Goal: Communication & Community: Connect with others

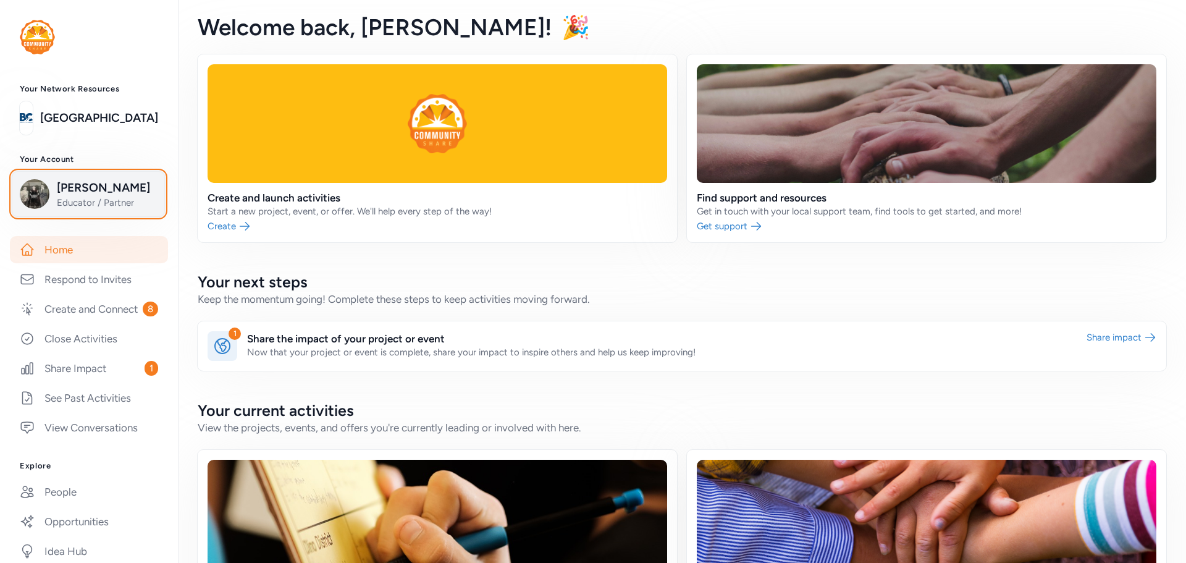
click at [69, 187] on span "Lee Barger" at bounding box center [107, 187] width 100 height 17
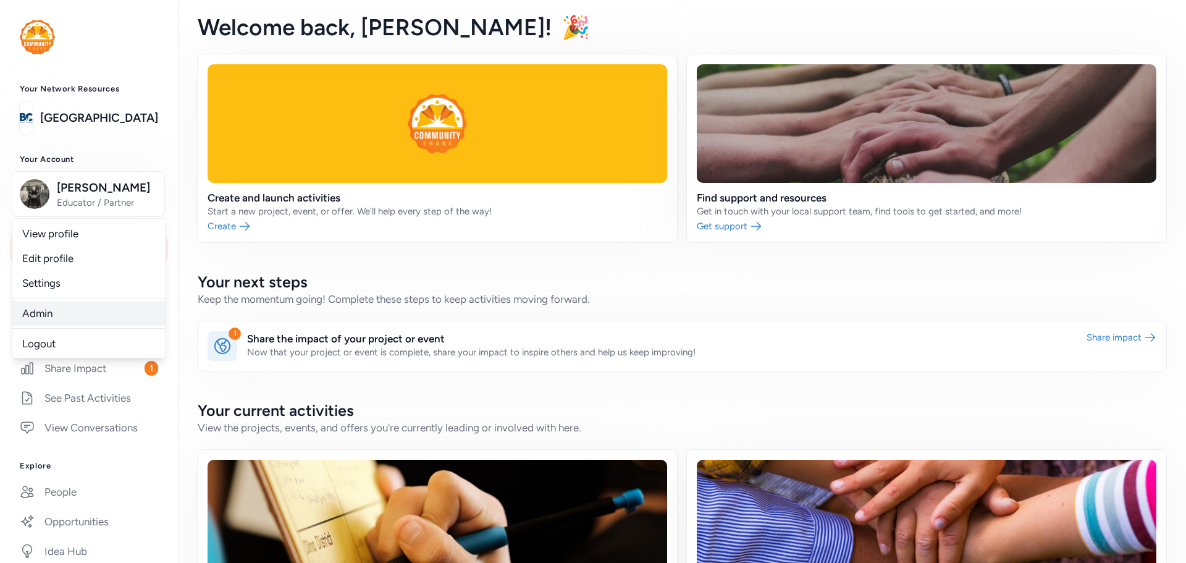
click at [51, 309] on link "Admin" at bounding box center [88, 313] width 153 height 25
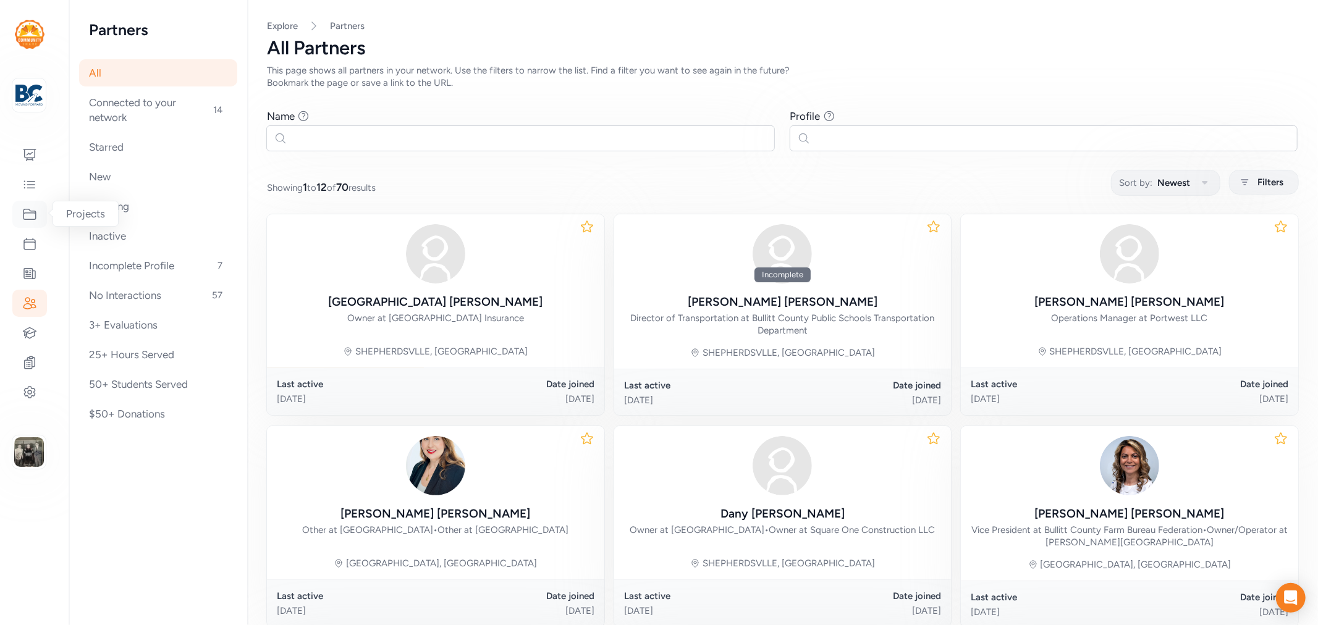
click at [27, 212] on icon at bounding box center [29, 214] width 15 height 15
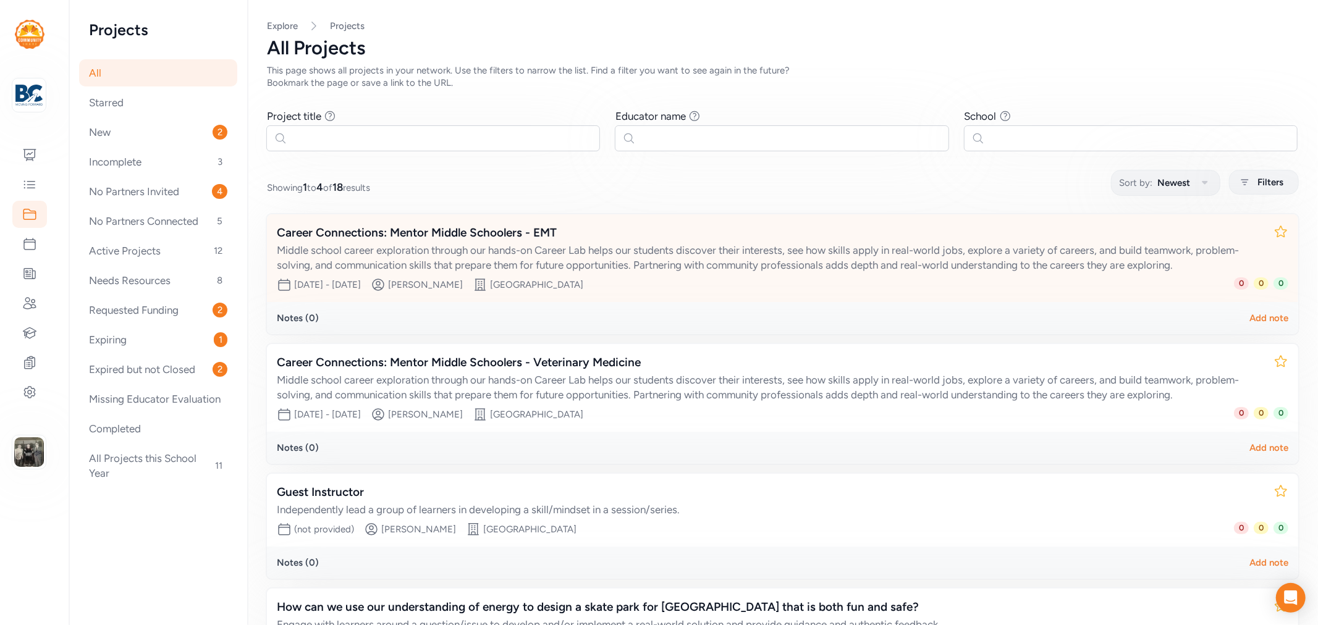
click at [437, 229] on div "Career Connections: Mentor Middle Schoolers - EMT" at bounding box center [770, 232] width 987 height 17
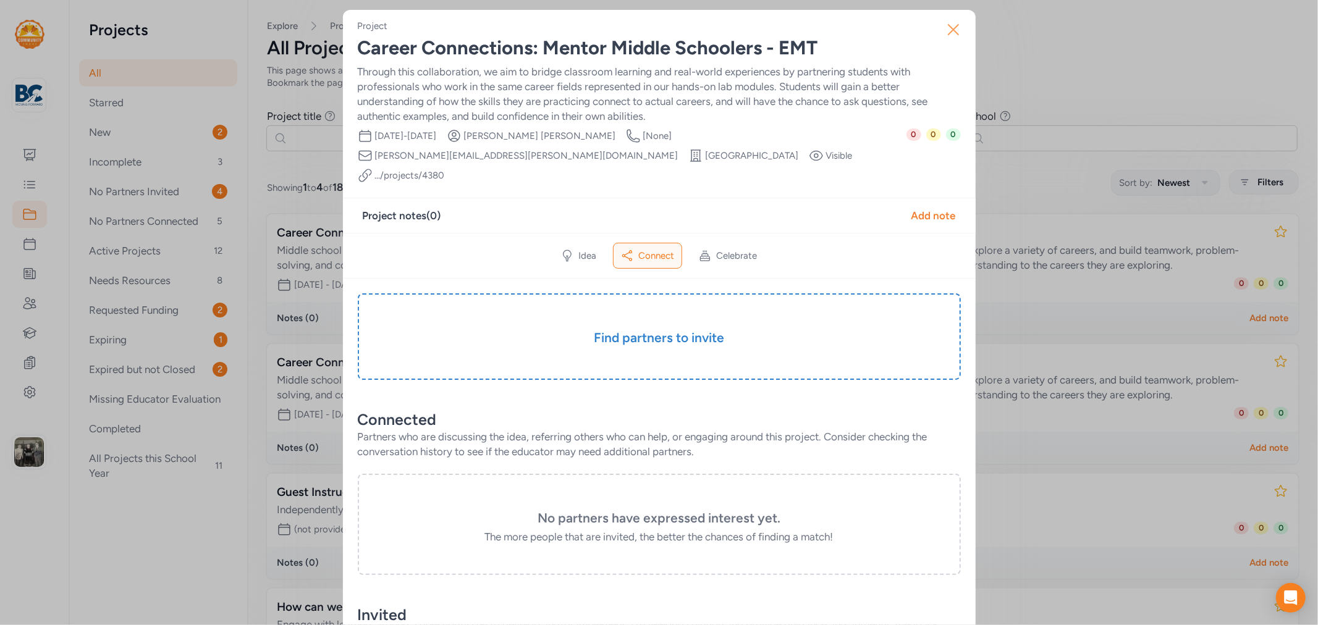
click at [950, 33] on icon "button" at bounding box center [954, 30] width 20 height 20
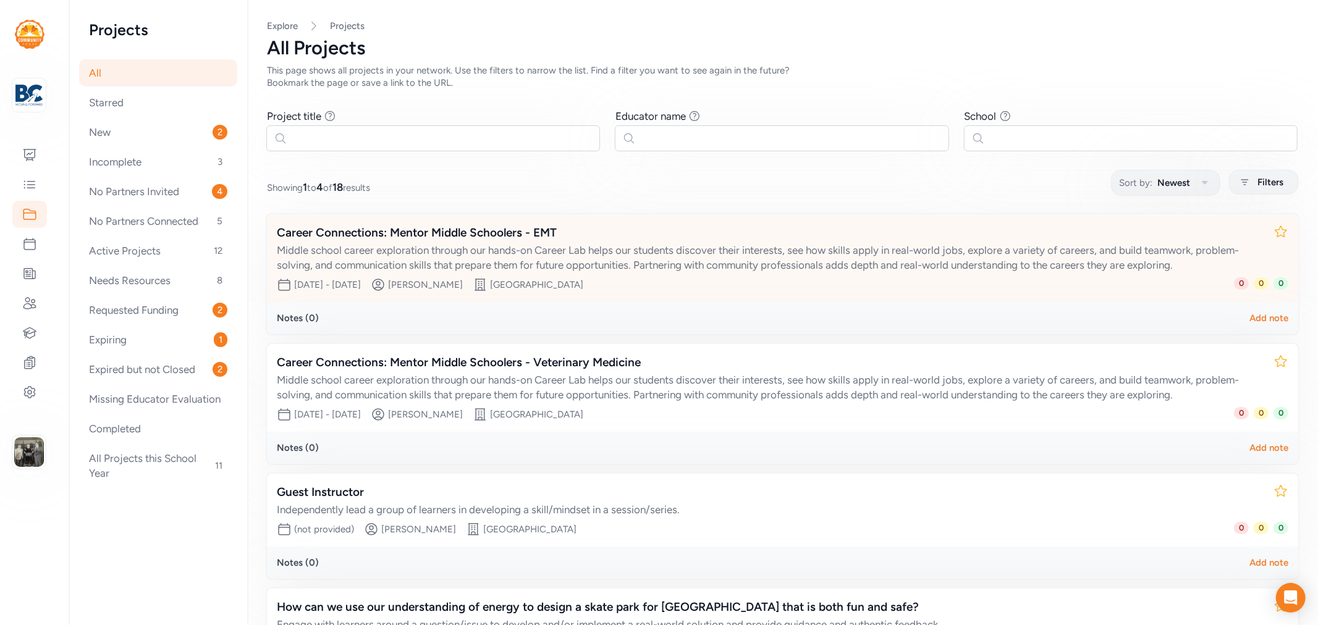
click at [518, 233] on div "Career Connections: Mentor Middle Schoolers - EMT" at bounding box center [770, 232] width 987 height 17
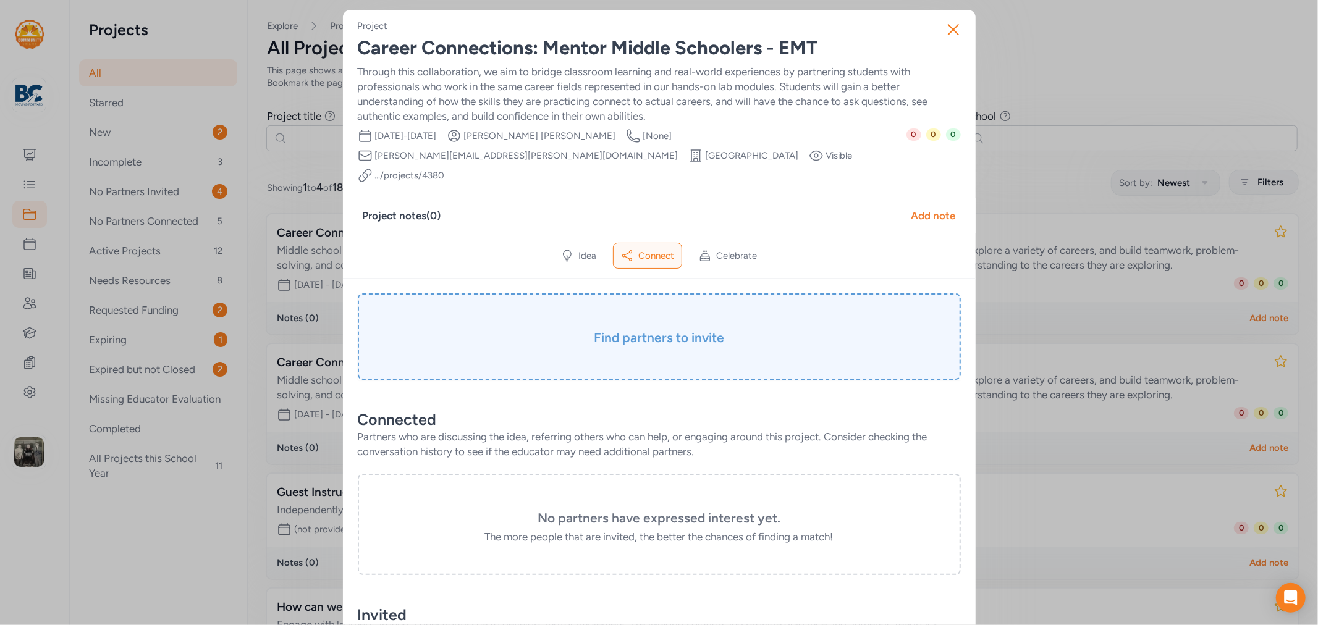
click at [633, 329] on h3 "Find partners to invite" at bounding box center [659, 337] width 541 height 17
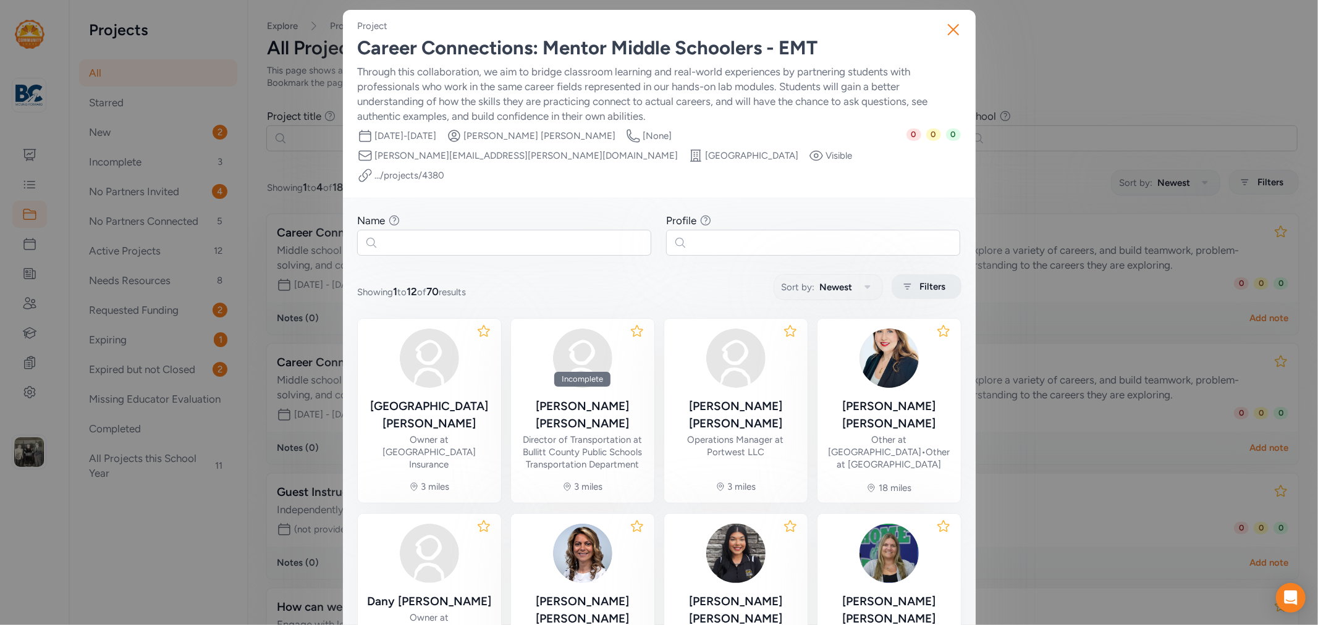
click at [934, 274] on div "Filters" at bounding box center [927, 286] width 70 height 25
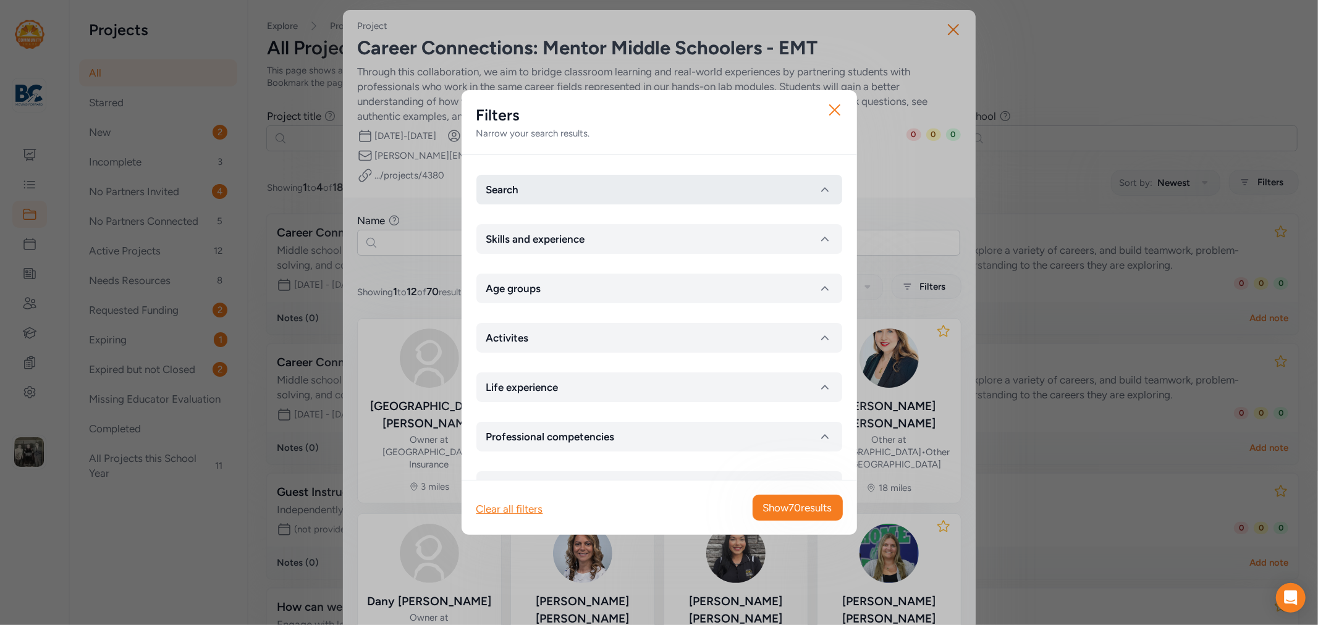
click at [699, 196] on button "Search" at bounding box center [659, 190] width 366 height 30
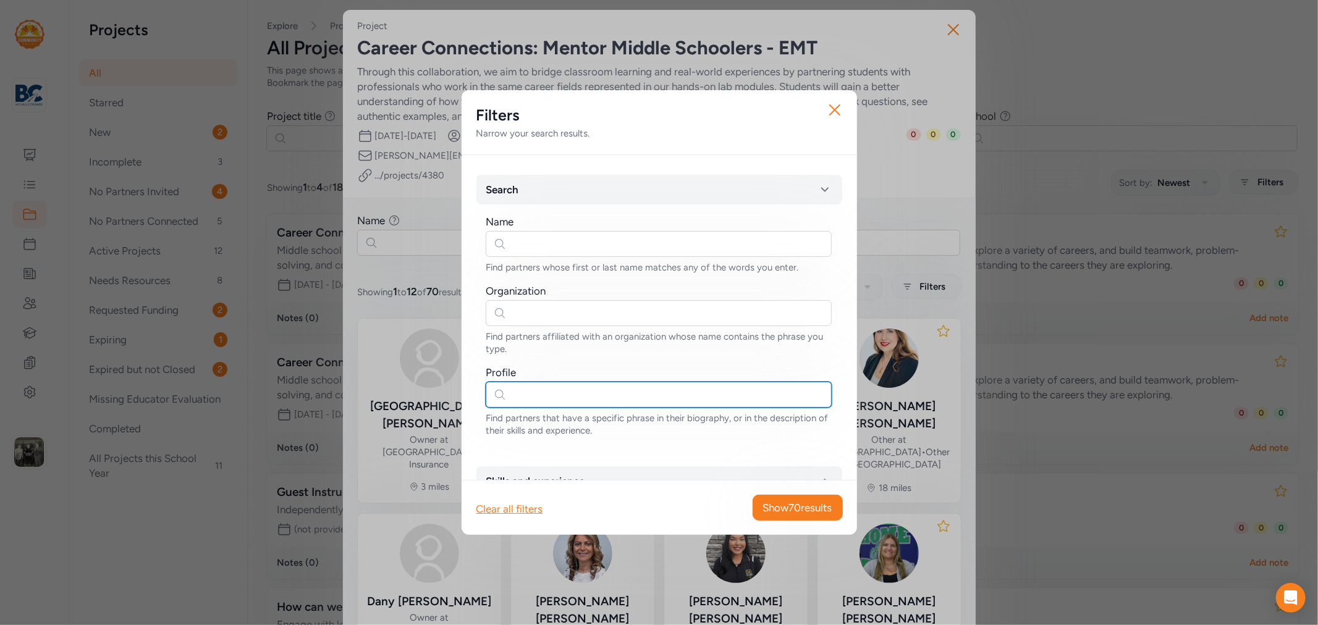
click at [592, 392] on input "text" at bounding box center [659, 395] width 346 height 26
type input "ems"
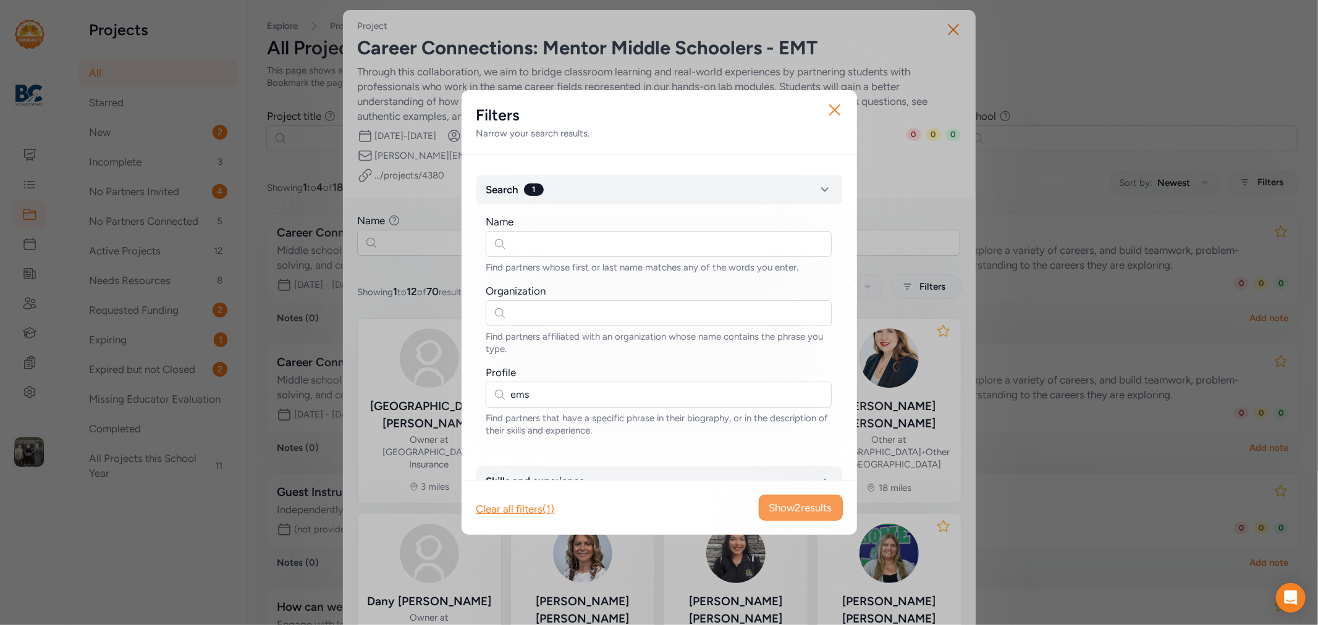
click at [799, 509] on span "Show 2 results" at bounding box center [800, 508] width 63 height 15
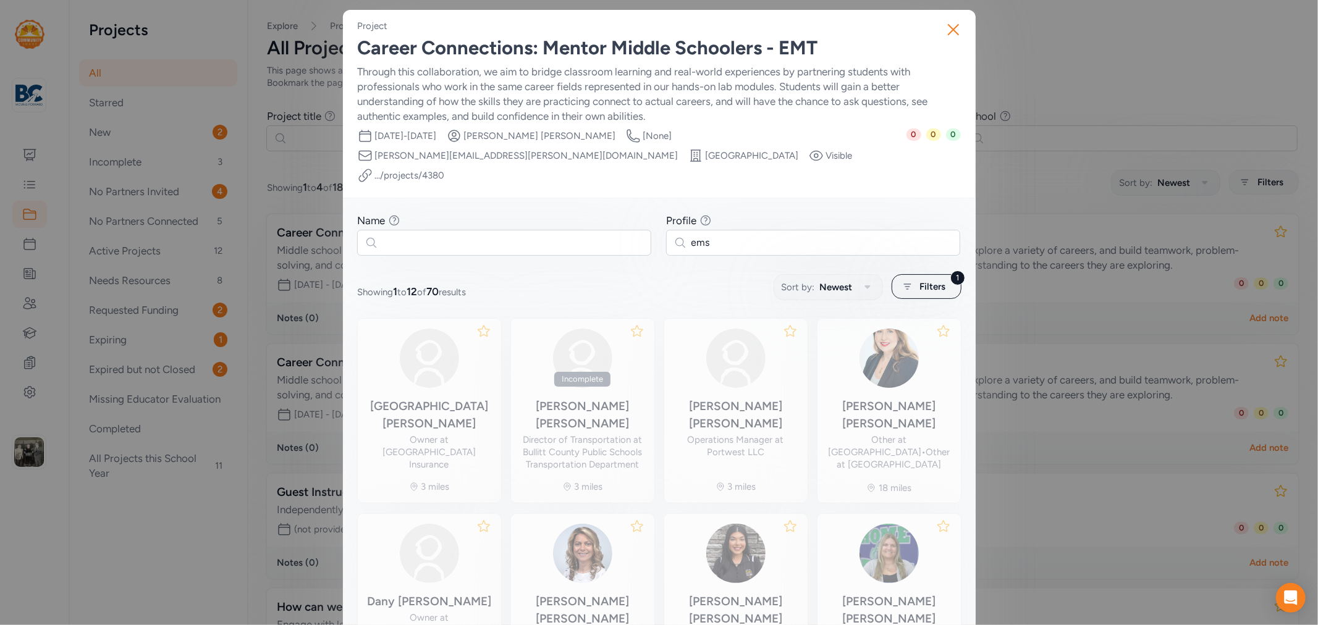
type input "ems"
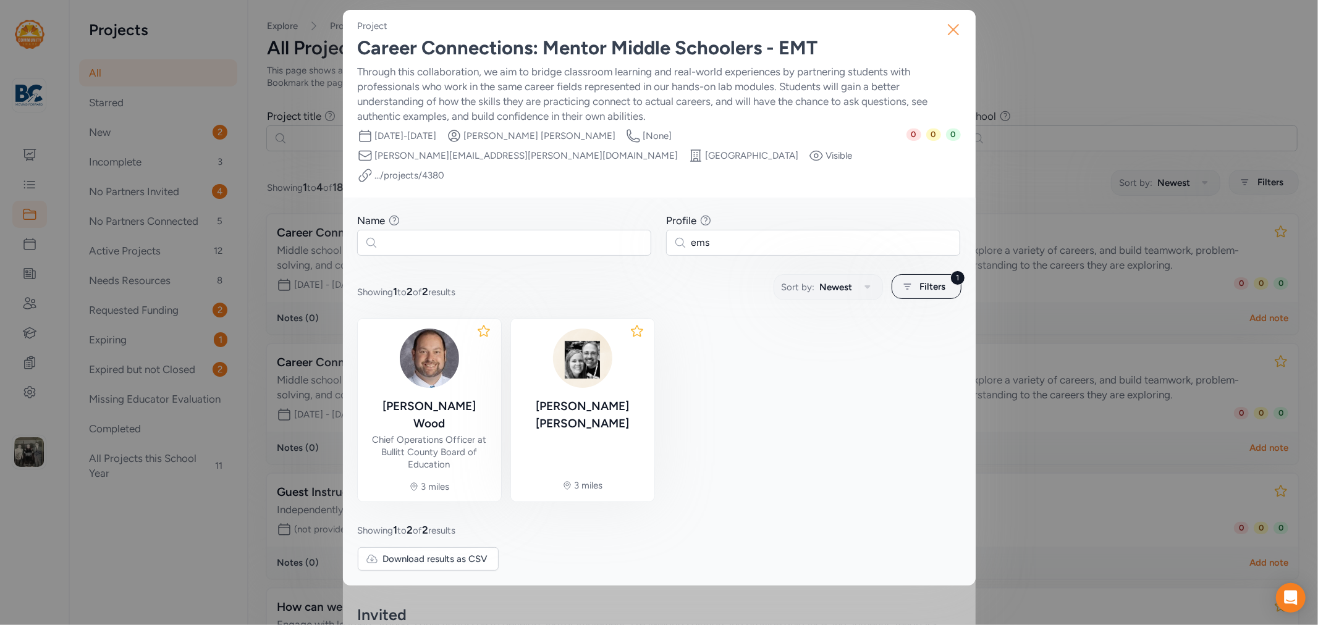
click at [949, 30] on icon "button" at bounding box center [954, 30] width 20 height 20
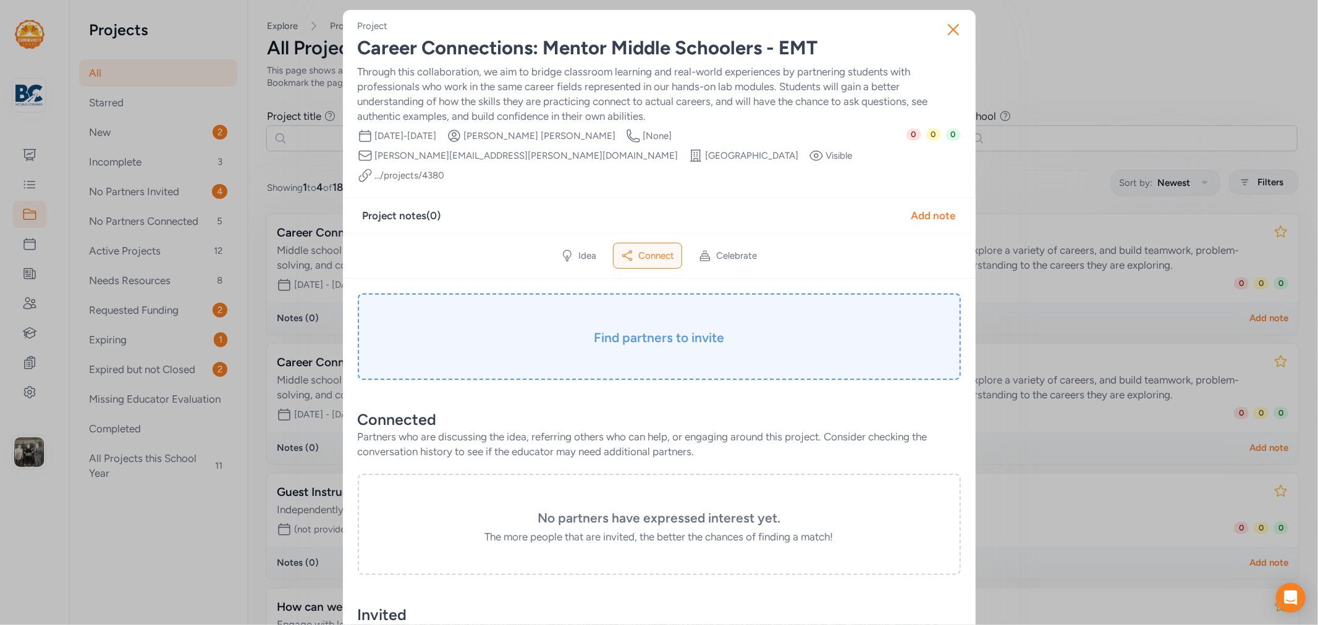
click at [606, 329] on h3 "Find partners to invite" at bounding box center [659, 337] width 541 height 17
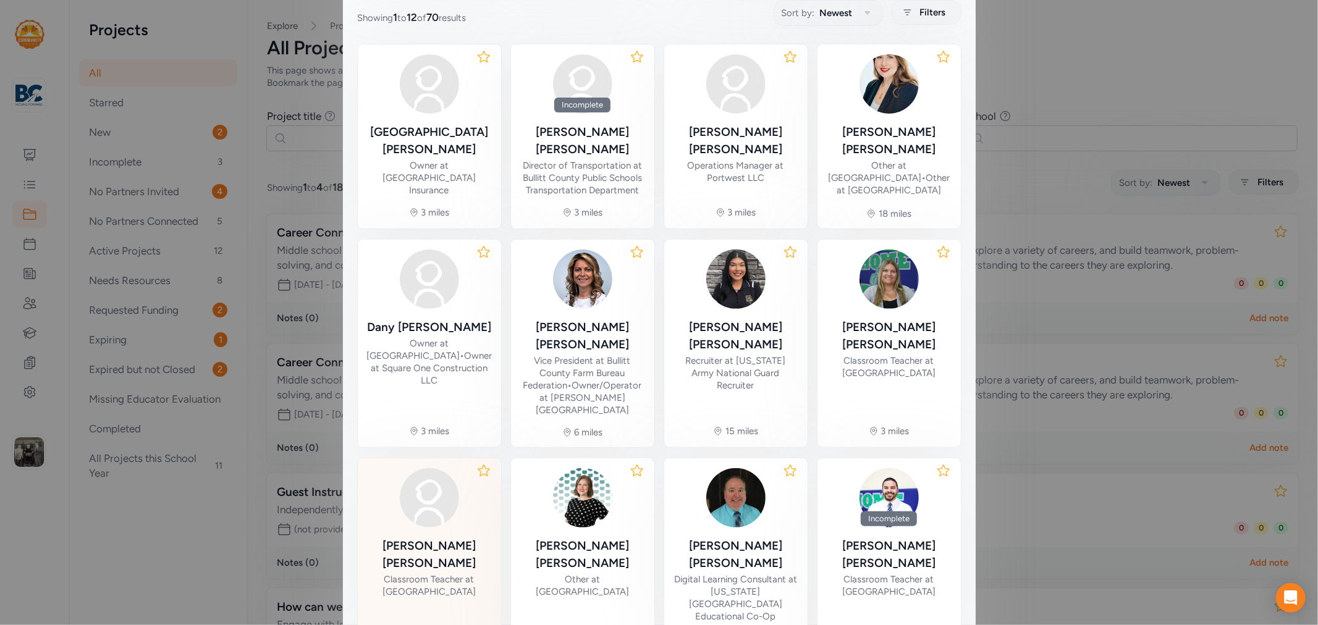
scroll to position [310, 0]
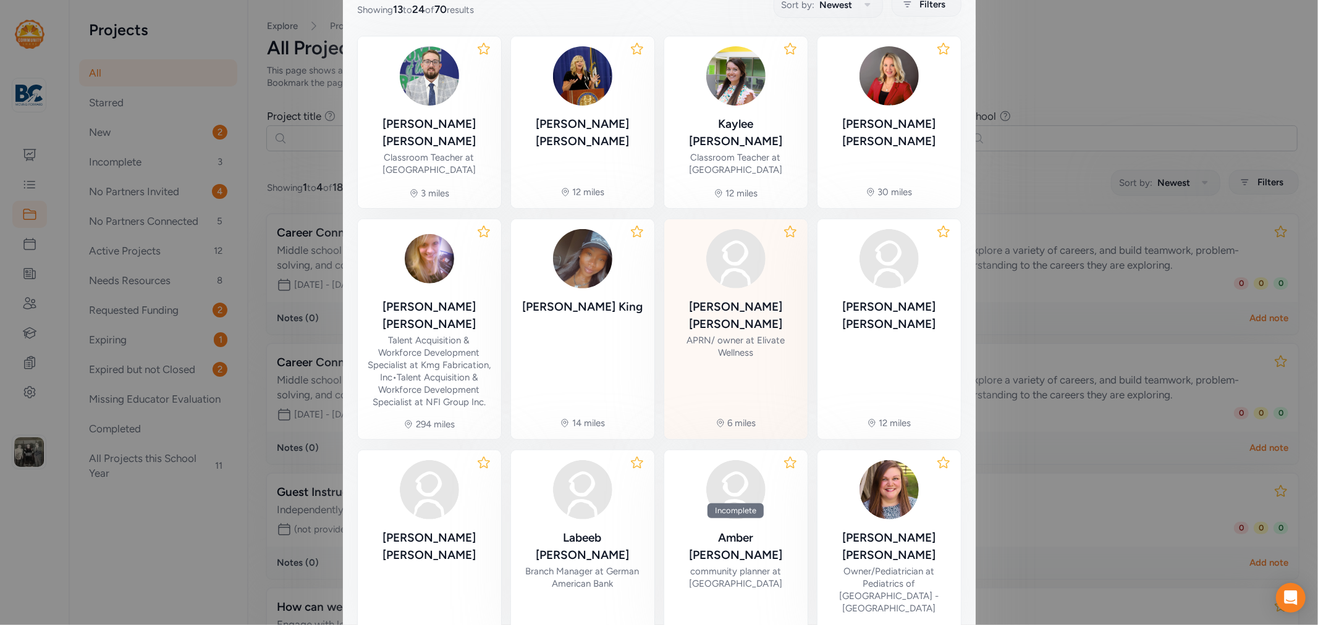
scroll to position [323, 0]
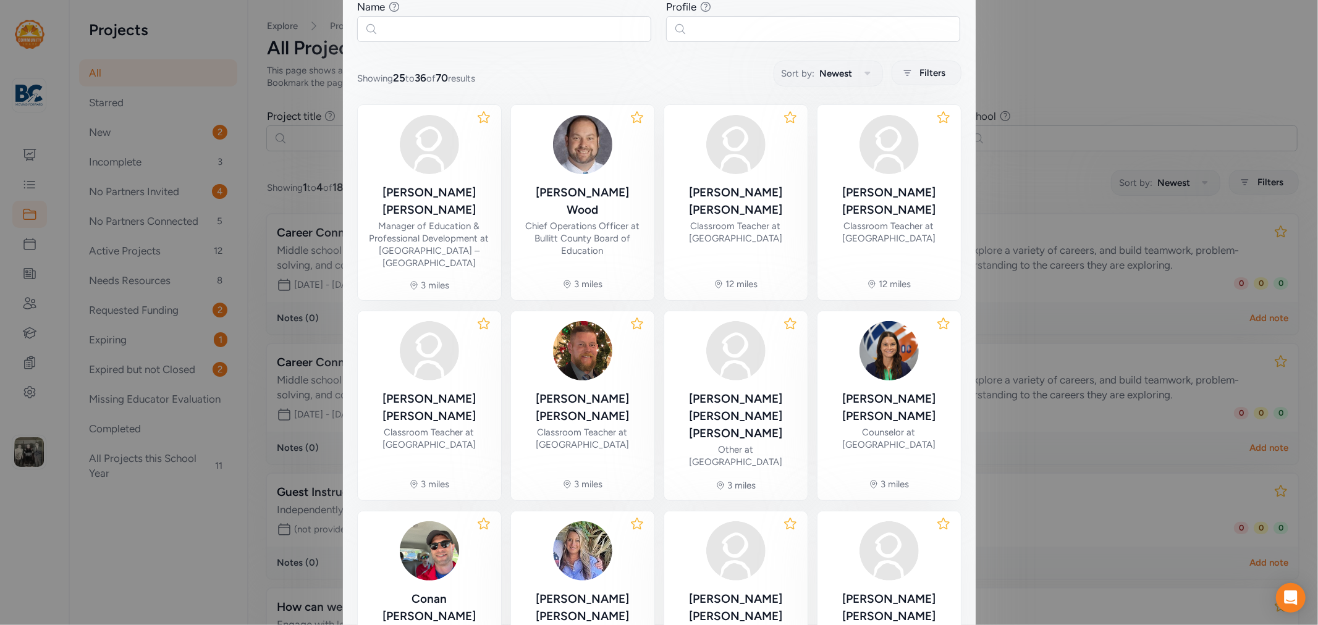
scroll to position [282, 0]
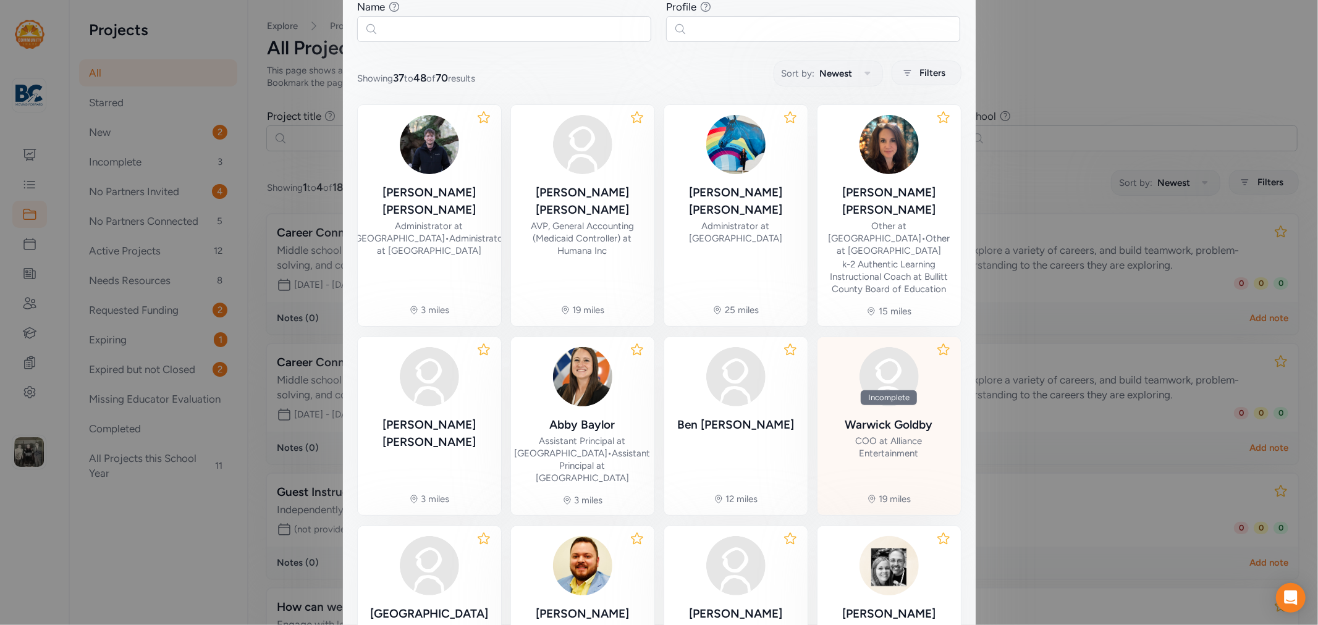
scroll to position [347, 0]
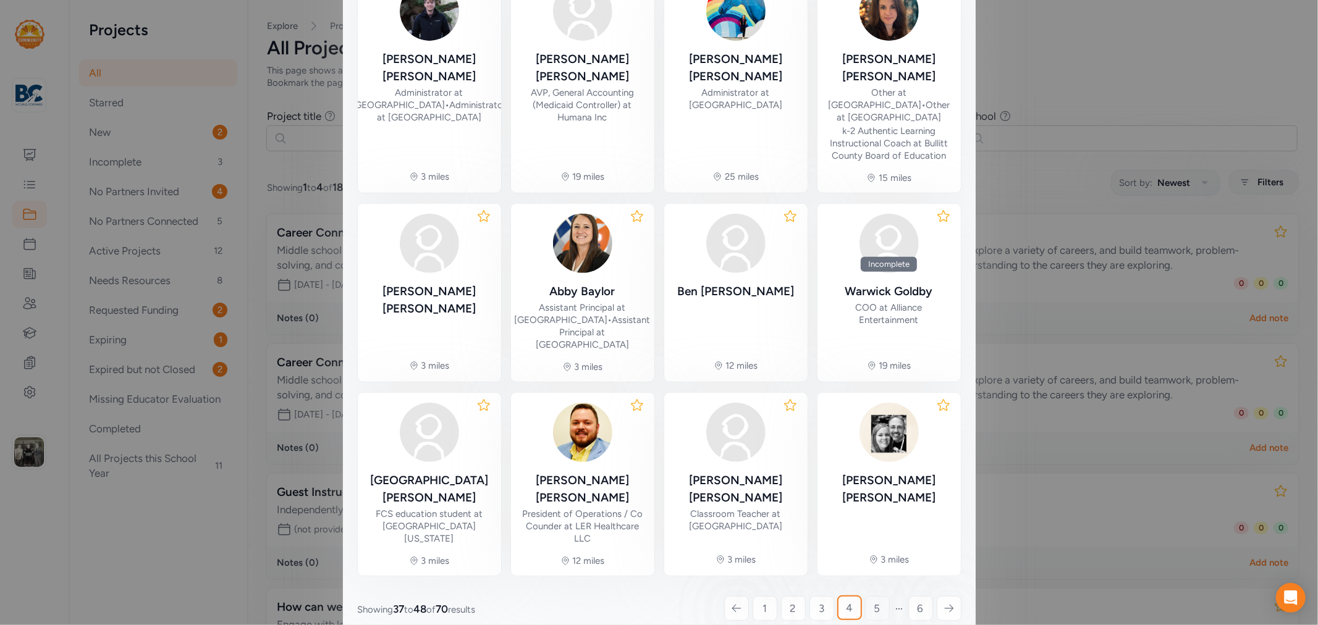
click at [877, 596] on link "5" at bounding box center [877, 608] width 25 height 25
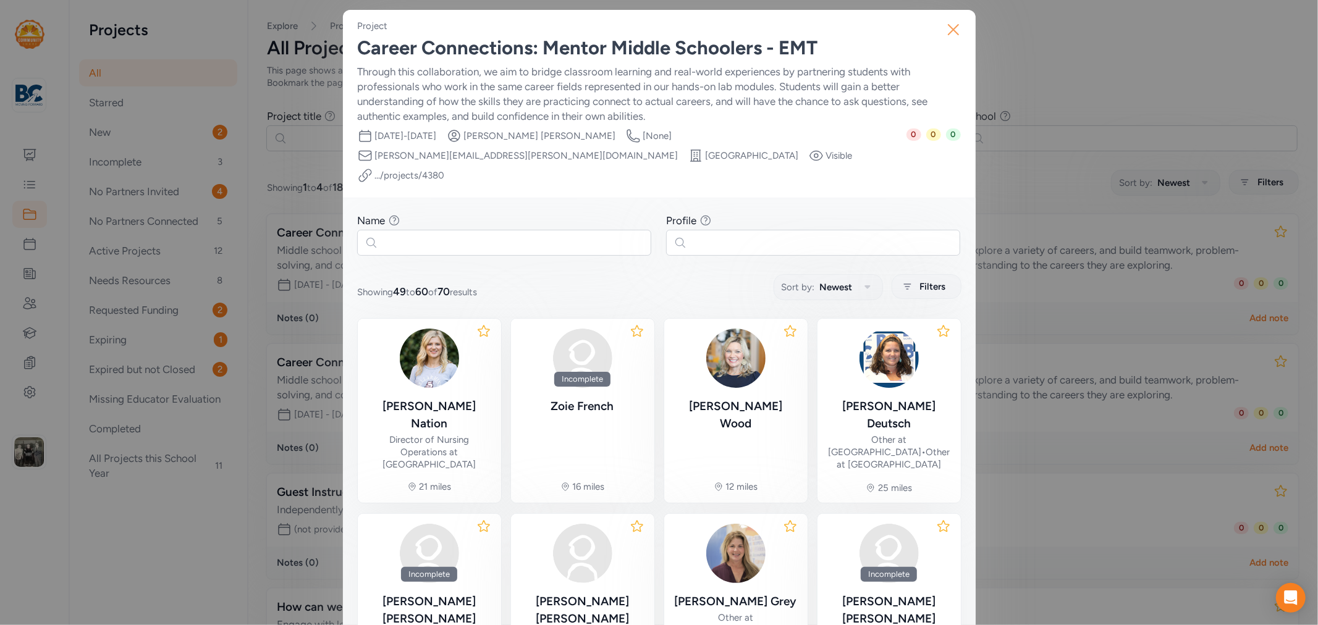
click at [952, 27] on icon "button" at bounding box center [954, 30] width 20 height 20
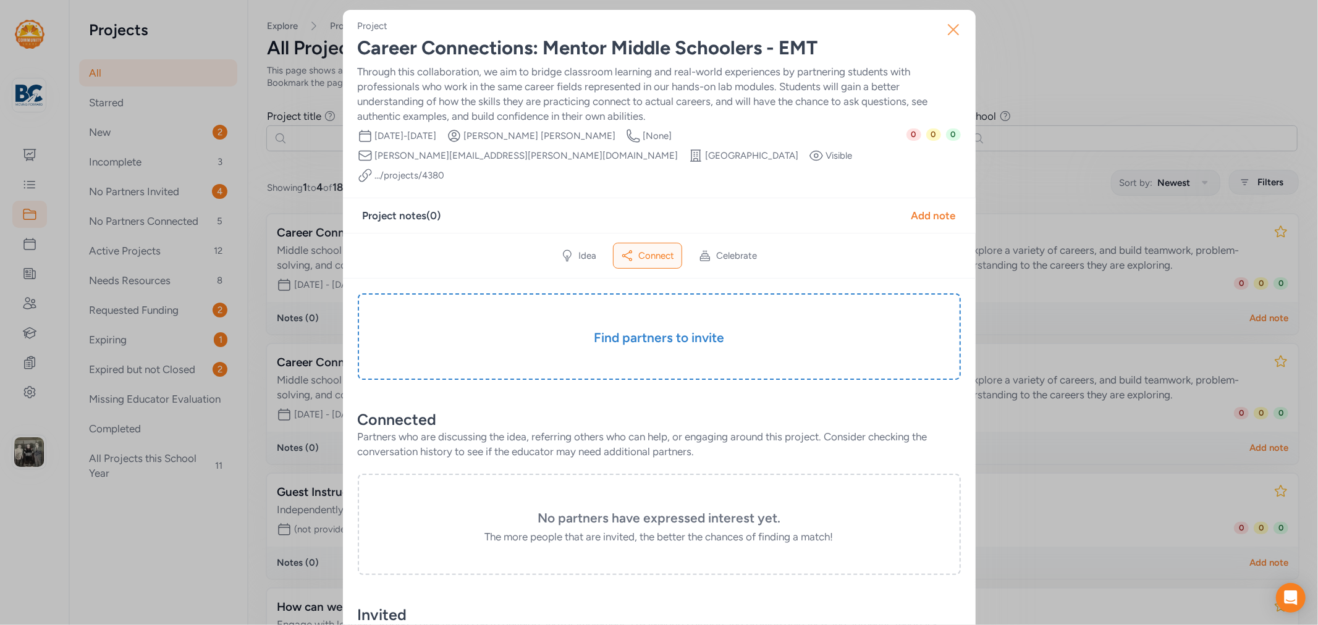
click at [955, 27] on icon "button" at bounding box center [954, 30] width 20 height 20
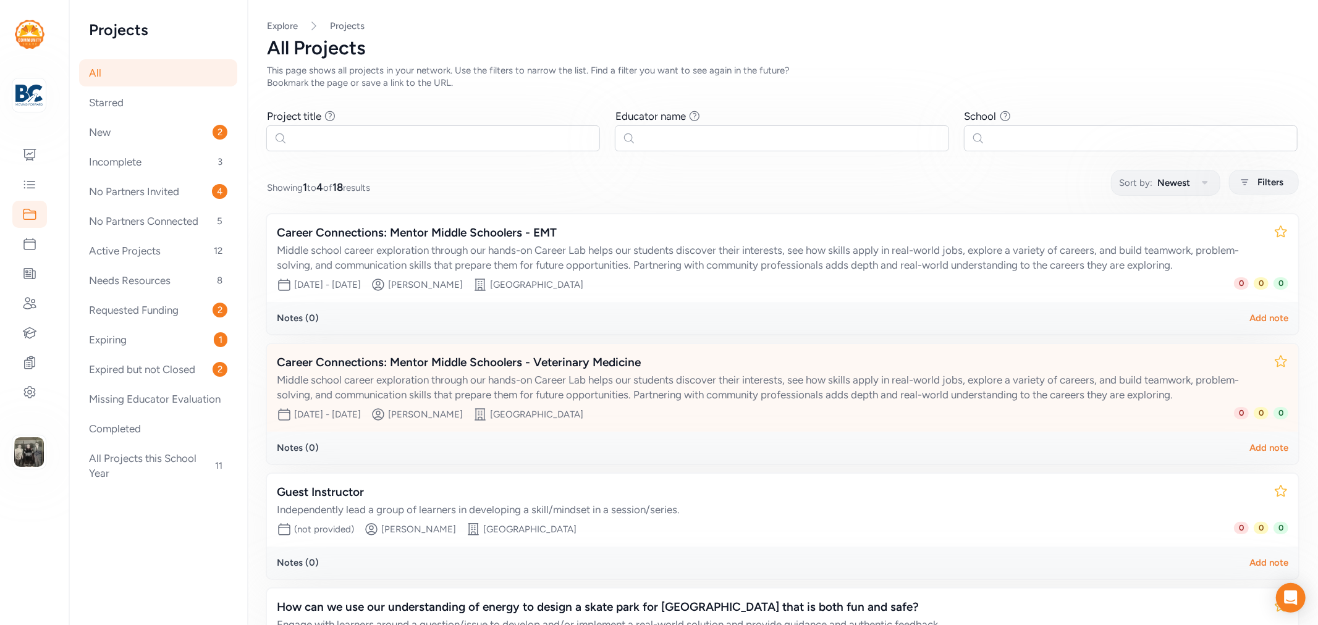
click at [460, 363] on div "Career Connections: Mentor Middle Schoolers - Veterinary Medicine" at bounding box center [770, 362] width 987 height 17
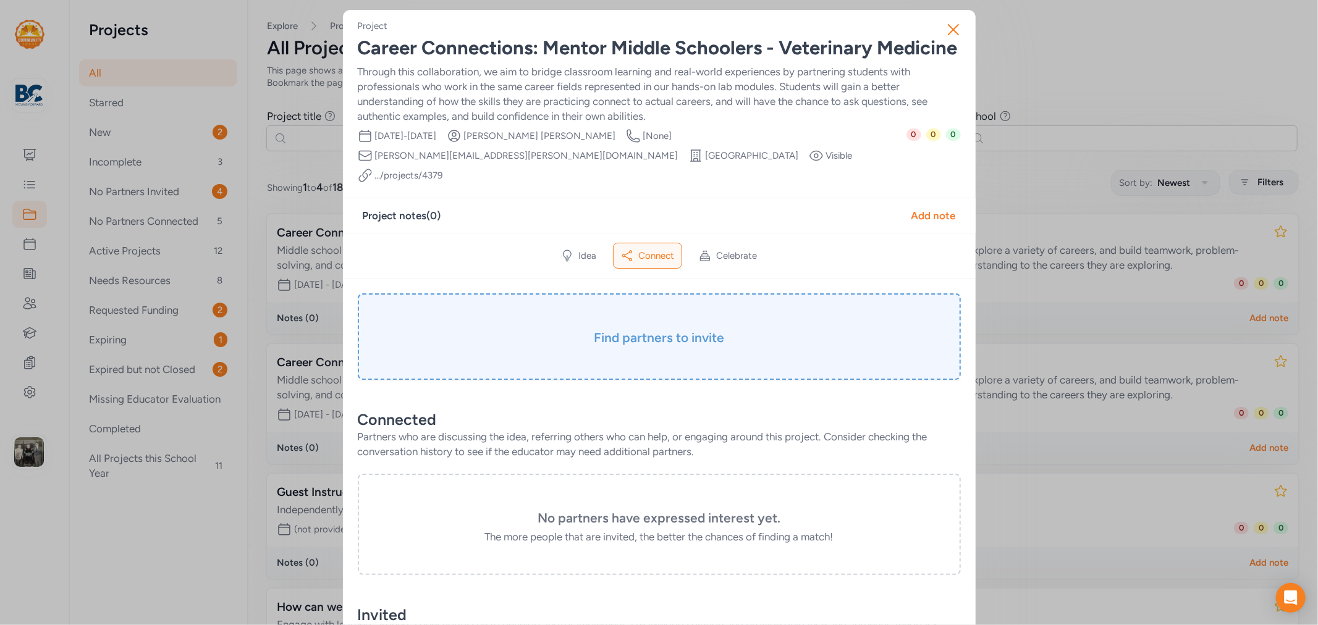
click at [674, 329] on h3 "Find partners to invite" at bounding box center [659, 337] width 541 height 17
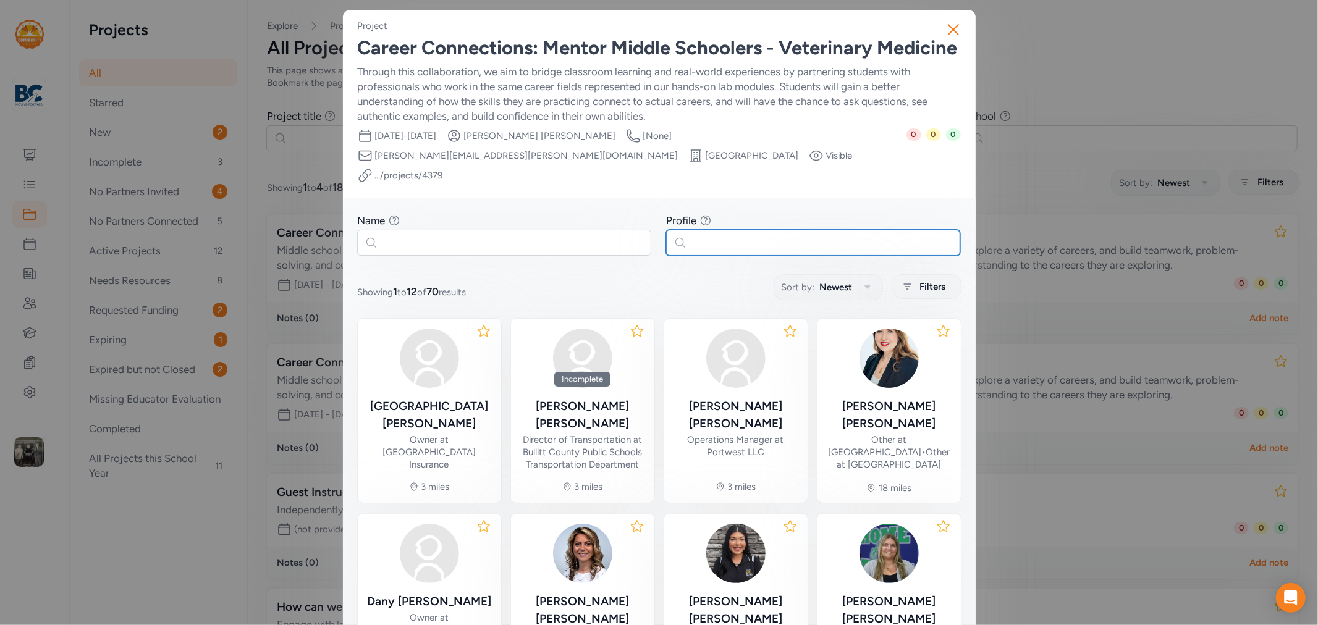
click at [787, 232] on input "text" at bounding box center [813, 243] width 294 height 26
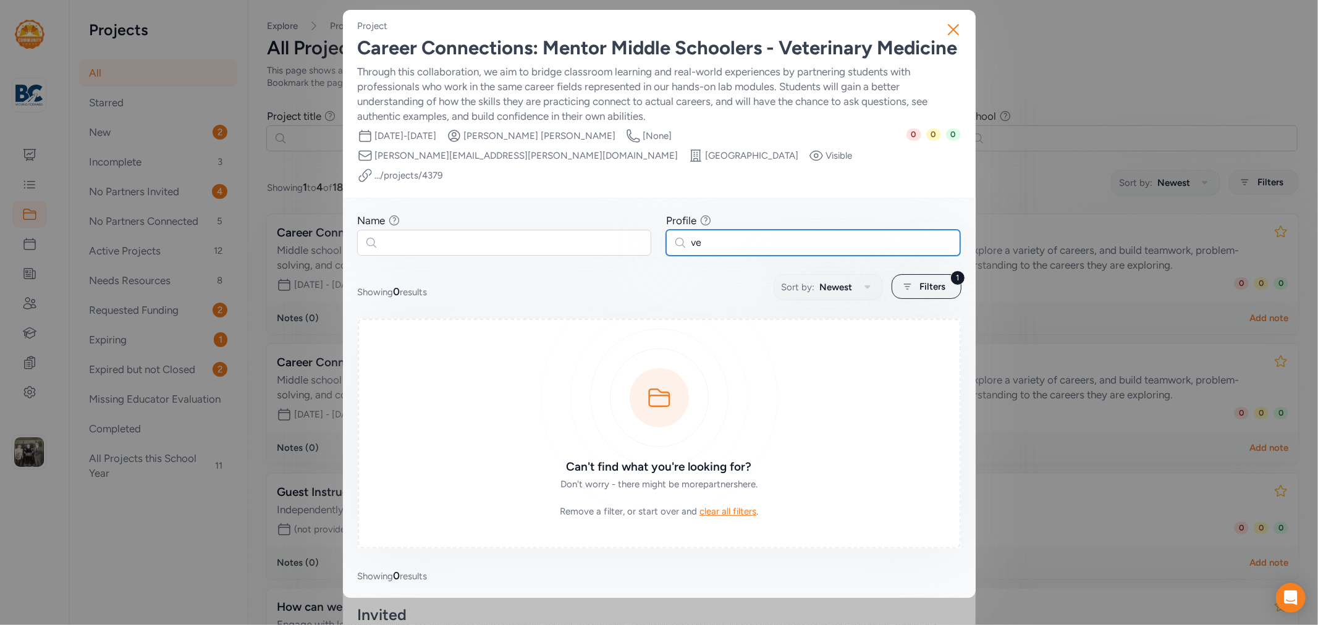
type input "v"
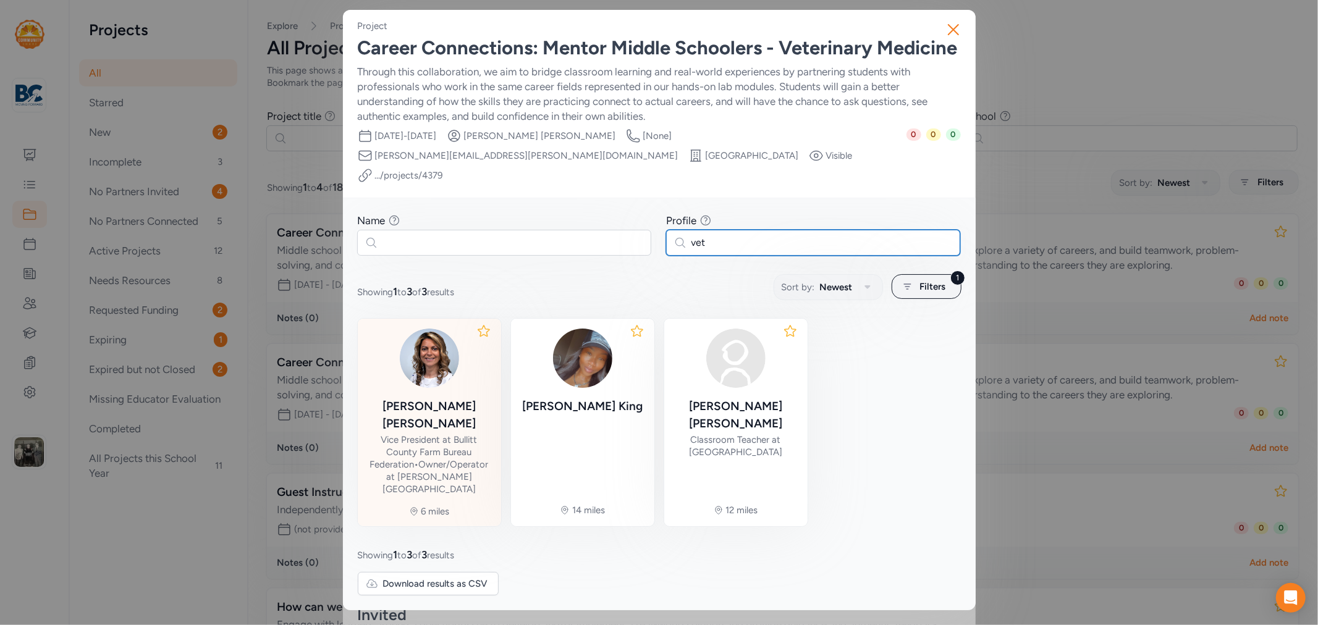
type input "vet"
click at [398, 434] on div "Vice President at Bullitt County Farm Bureau Federation • Owner/Operator at [PE…" at bounding box center [430, 465] width 124 height 62
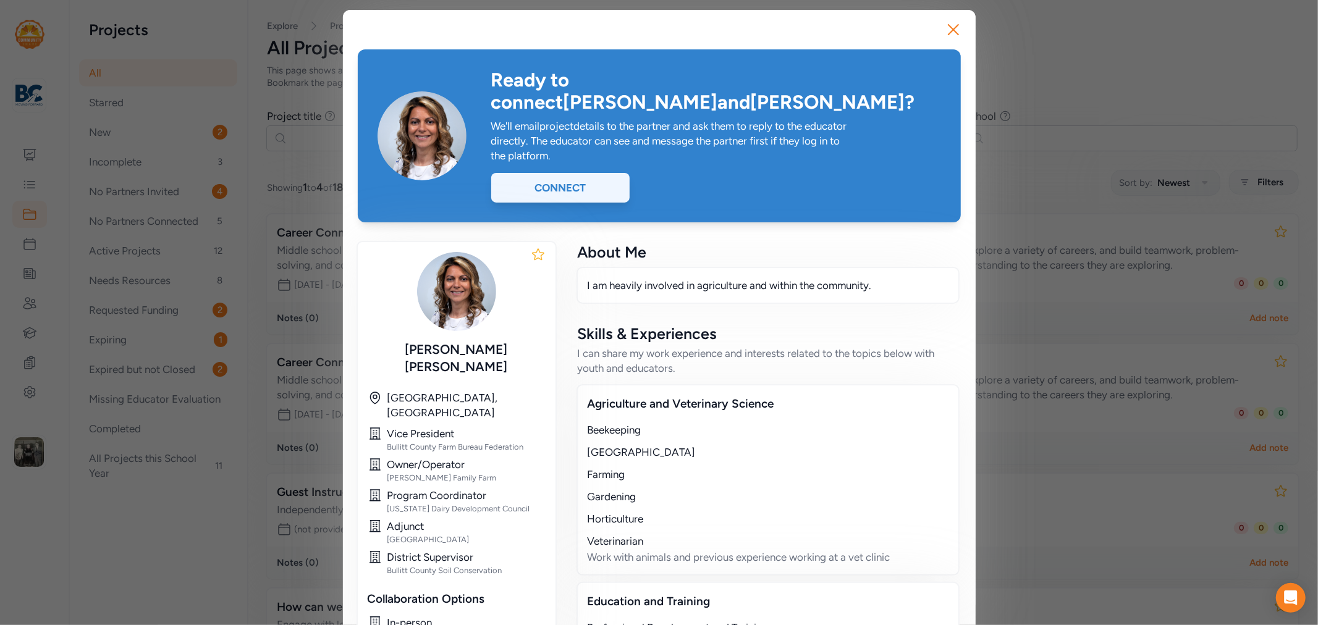
click at [568, 173] on div "Connect" at bounding box center [560, 188] width 138 height 30
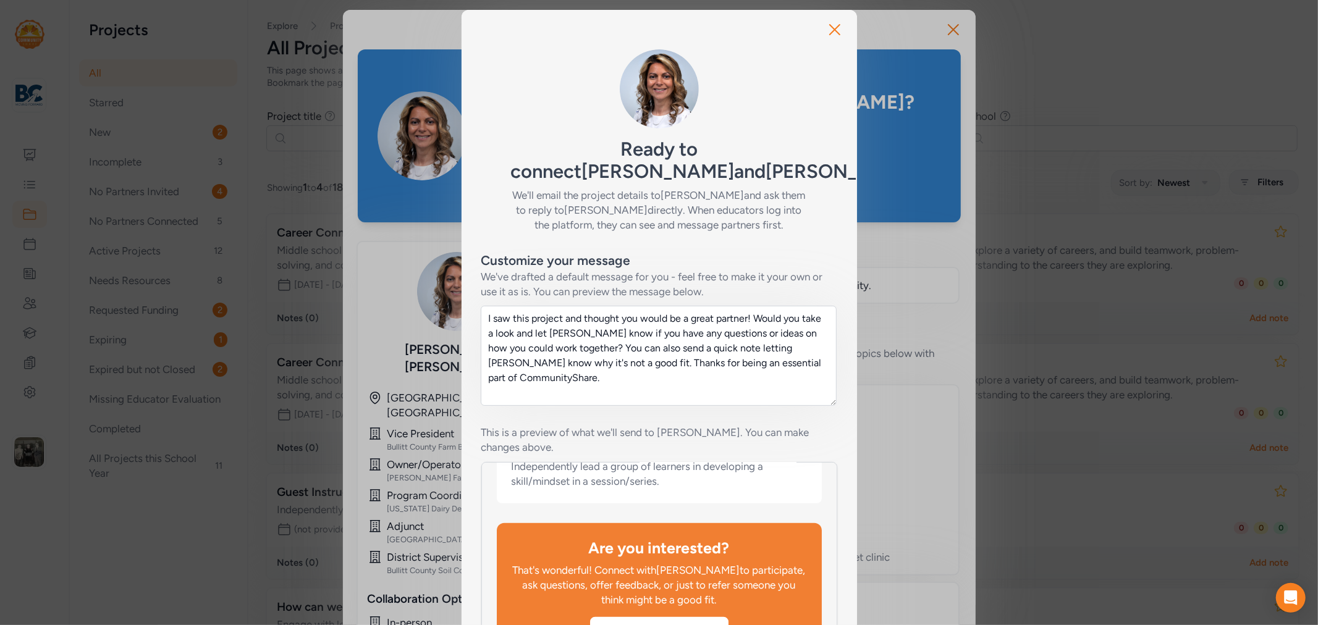
scroll to position [148, 0]
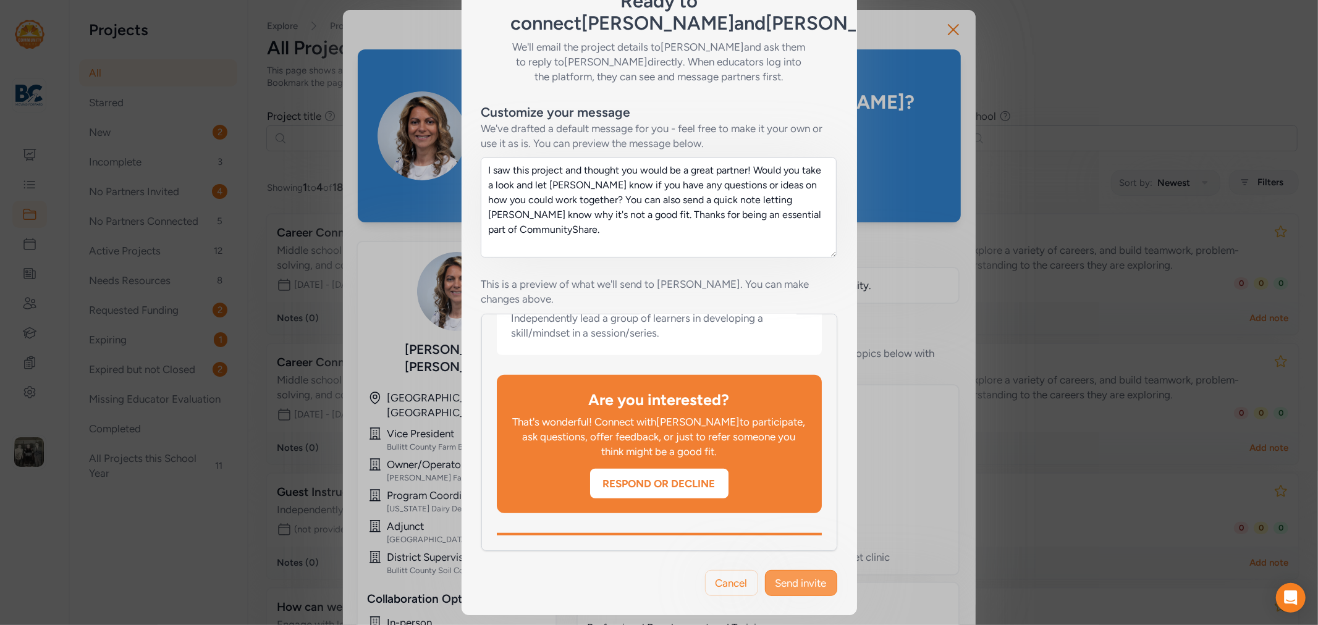
click at [798, 588] on span "Send invite" at bounding box center [800, 583] width 51 height 15
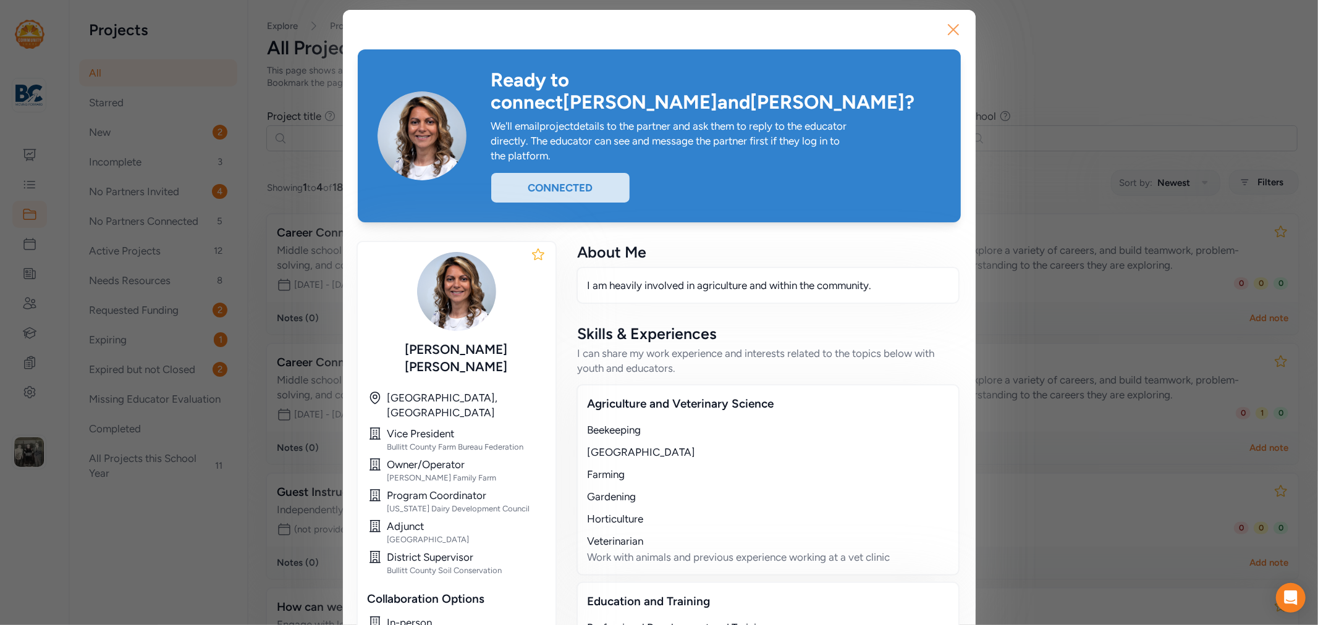
click at [952, 40] on button "Close" at bounding box center [954, 30] width 40 height 40
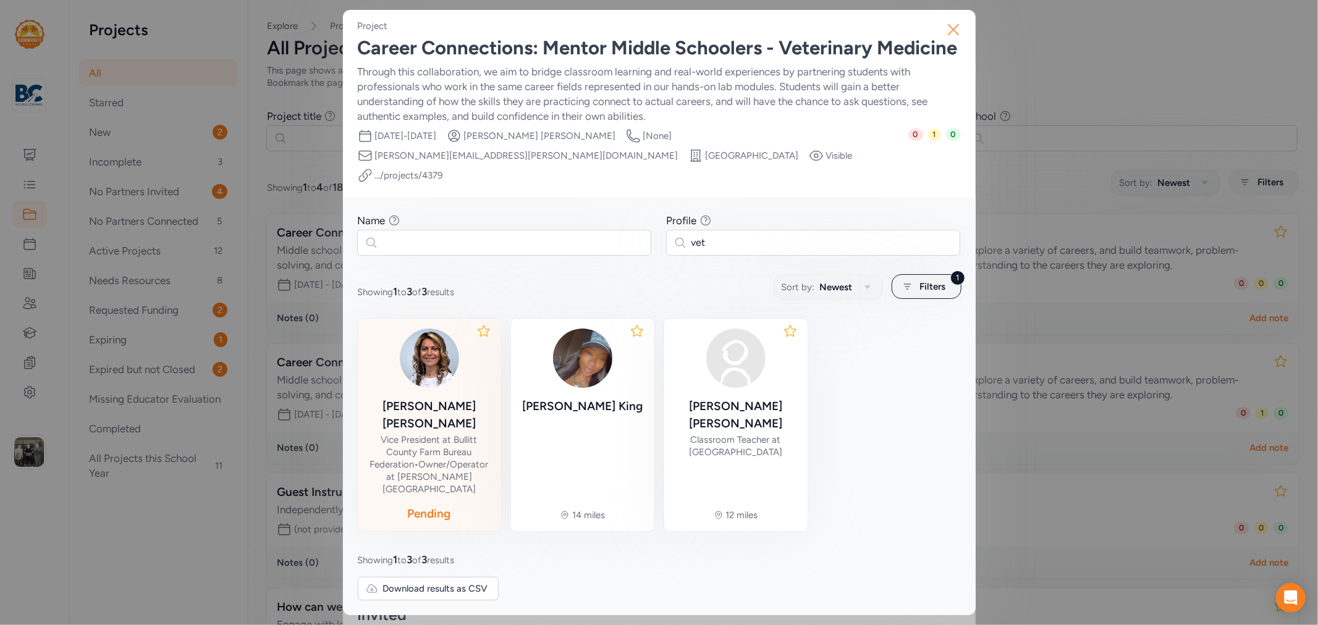
click at [938, 28] on button "Close" at bounding box center [954, 30] width 40 height 40
